Goal: Task Accomplishment & Management: Manage account settings

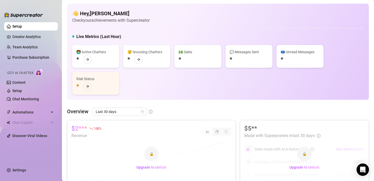
click at [23, 41] on ul "Setup Creator Analytics Team Analytics Purchase Subscription Izzy AI Chatter Co…" at bounding box center [31, 90] width 54 height 141
click at [24, 35] on link "Creator Analytics" at bounding box center [32, 37] width 41 height 8
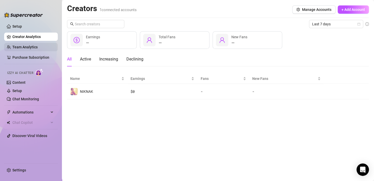
click at [27, 49] on link "Team Analytics" at bounding box center [24, 47] width 25 height 4
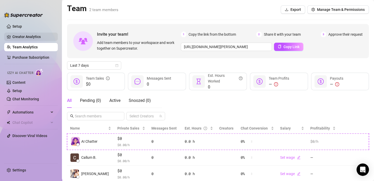
click at [27, 37] on link "Creator Analytics" at bounding box center [32, 37] width 41 height 8
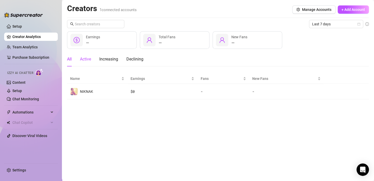
click at [90, 60] on div "Active" at bounding box center [85, 59] width 11 height 6
click at [105, 59] on div "Increasing" at bounding box center [108, 59] width 19 height 6
click at [138, 58] on div "Declining" at bounding box center [134, 59] width 17 height 6
click at [320, 6] on button "Manage Accounts" at bounding box center [313, 9] width 43 height 8
